Goal: Find specific page/section: Find specific page/section

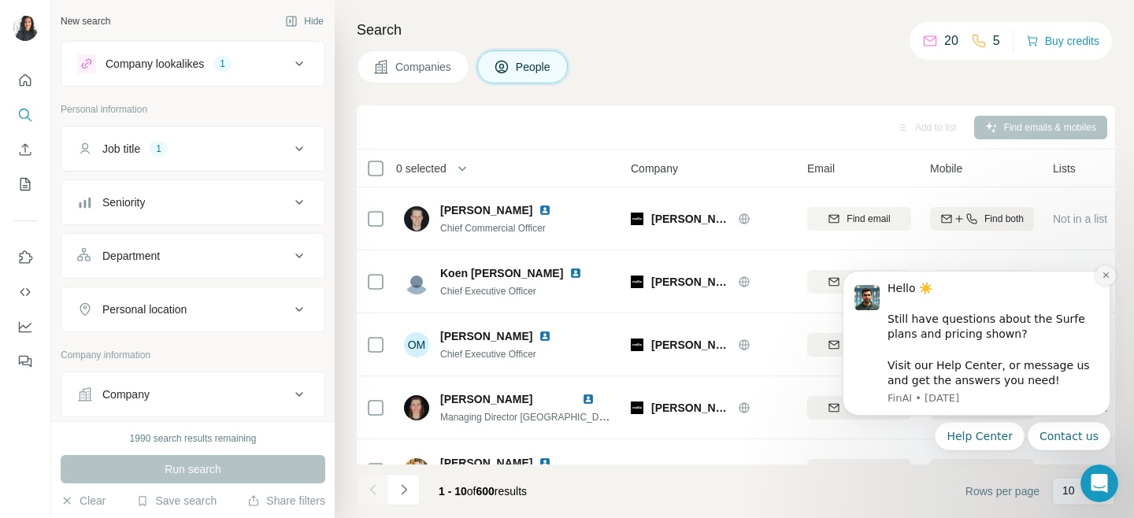
click at [1103, 278] on icon "Dismiss notification" at bounding box center [1106, 275] width 9 height 9
